Goal: Information Seeking & Learning: Learn about a topic

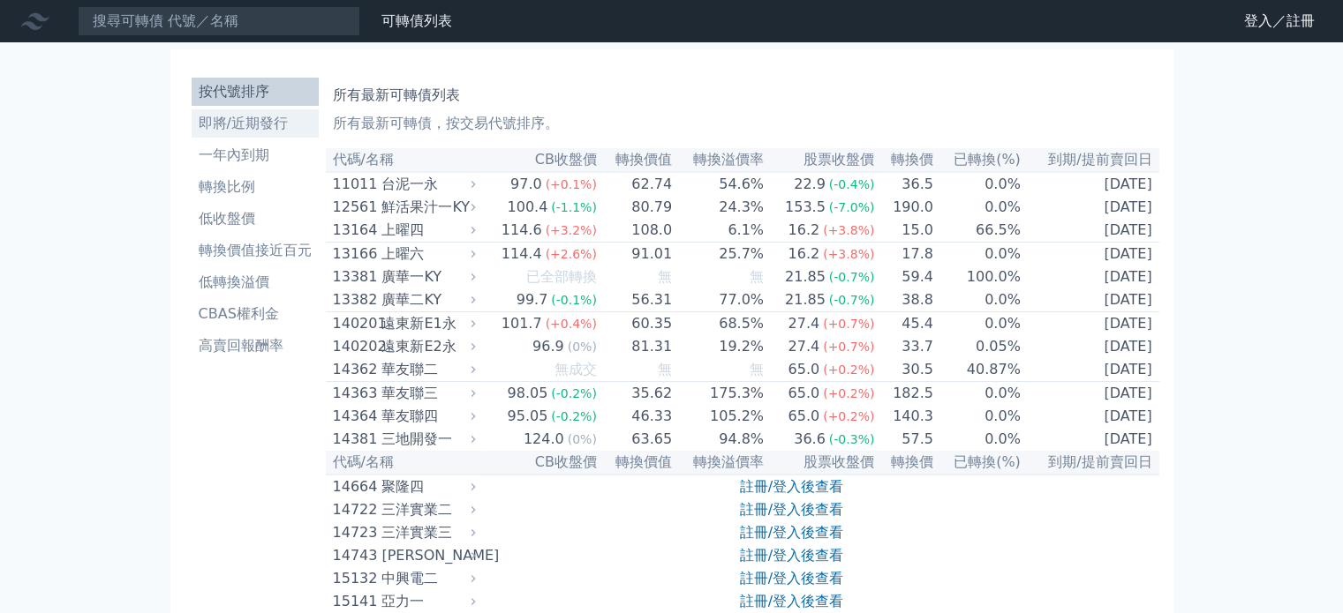
click at [294, 128] on li "即將/近期發行" at bounding box center [255, 123] width 127 height 21
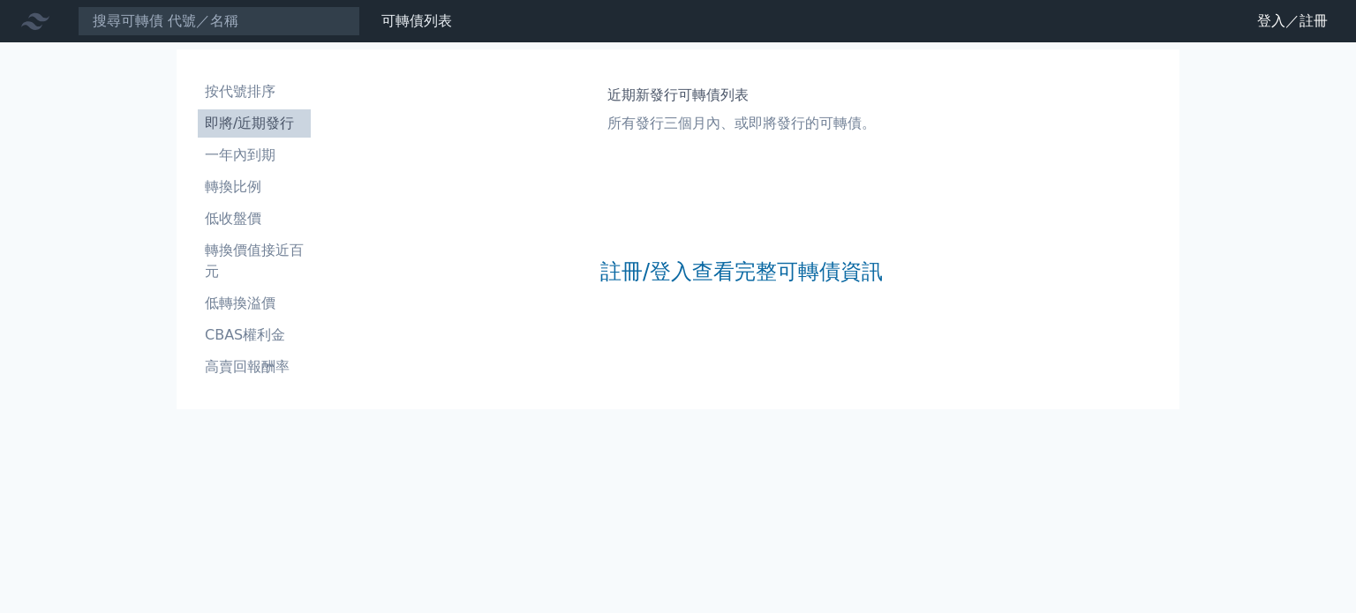
click at [738, 254] on div "註冊/登入查看完整可轉債資訊" at bounding box center [741, 271] width 282 height 233
click at [749, 272] on link "註冊/登入查看完整可轉債資訊" at bounding box center [741, 272] width 282 height 28
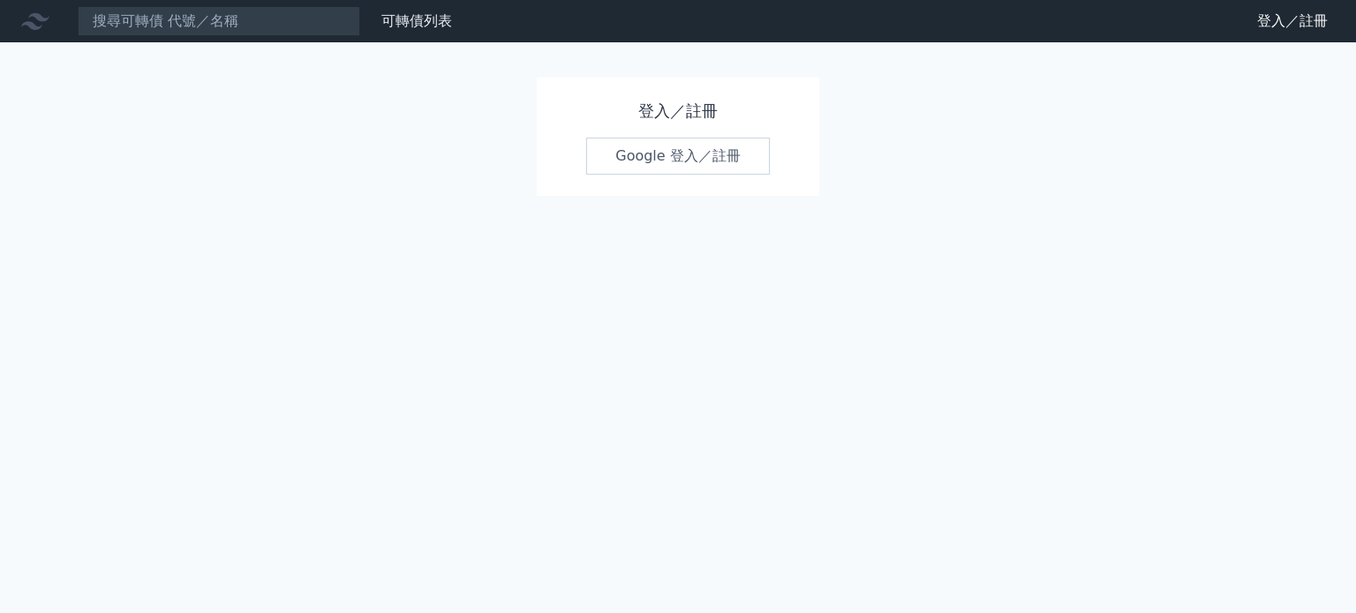
click at [689, 168] on link "Google 登入／註冊" at bounding box center [678, 156] width 184 height 37
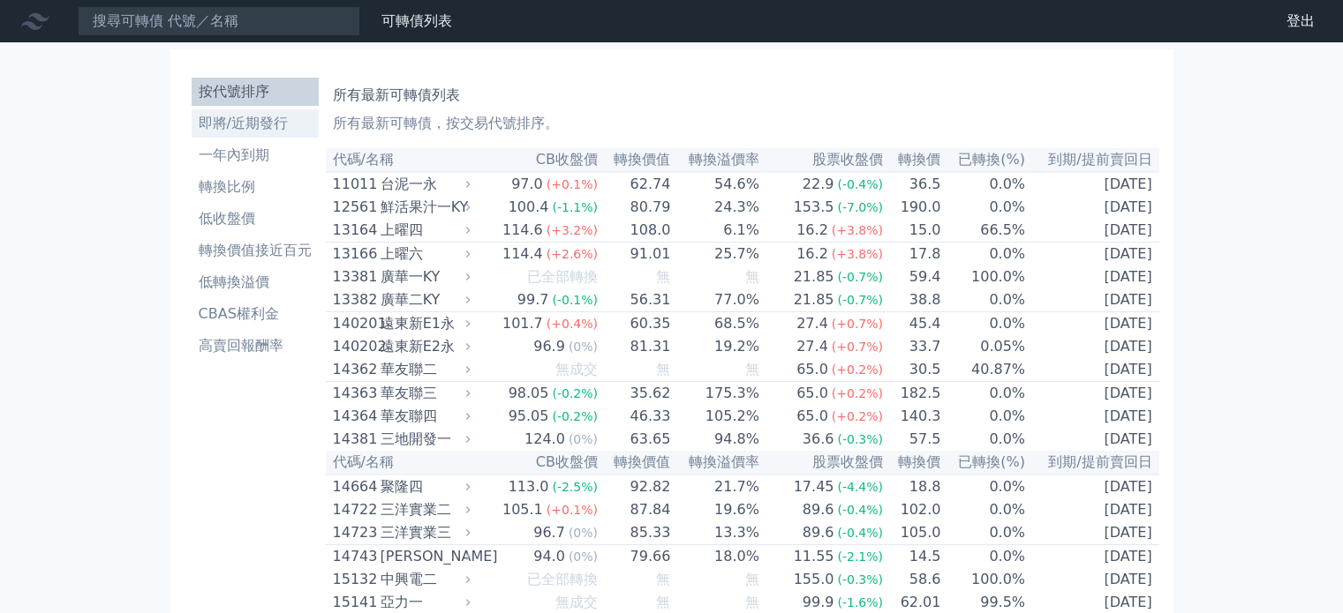
click at [300, 132] on li "即將/近期發行" at bounding box center [255, 123] width 127 height 21
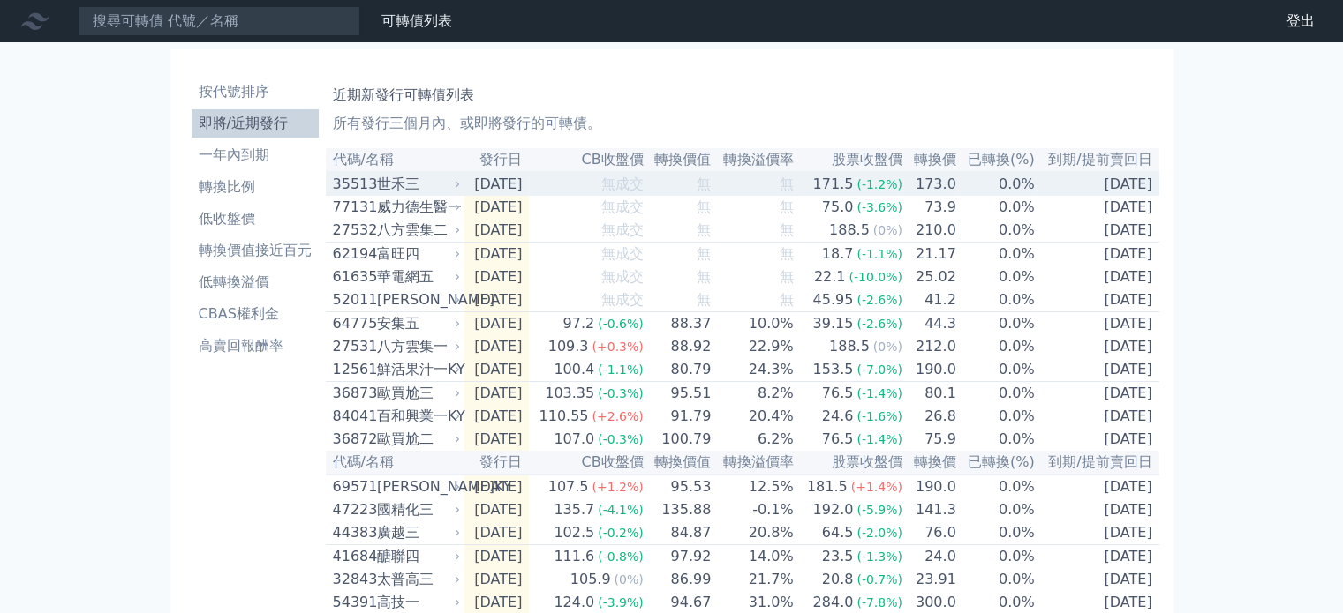
click at [389, 184] on div "世禾三" at bounding box center [417, 184] width 80 height 21
